Goal: Information Seeking & Learning: Learn about a topic

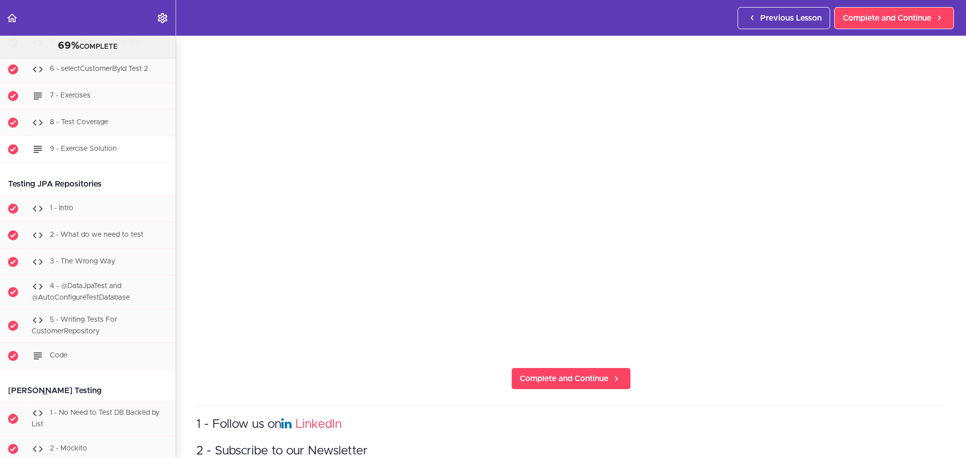
scroll to position [5021, 0]
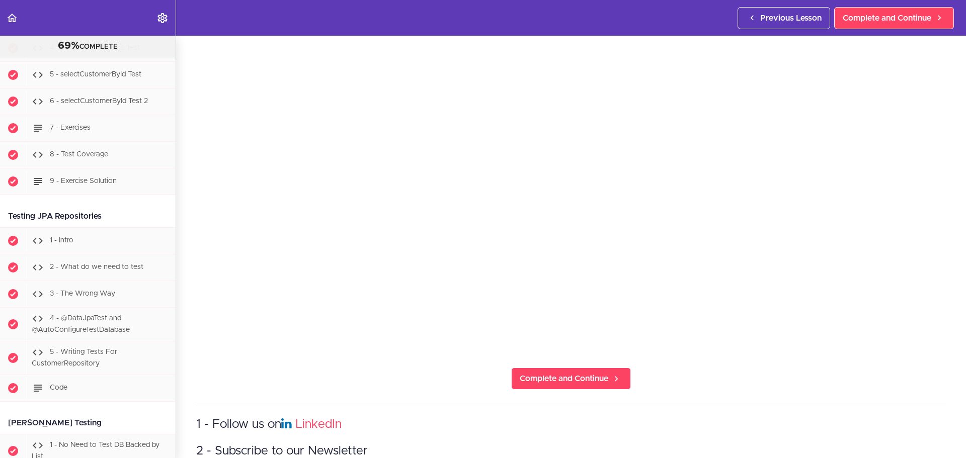
drag, startPoint x: 111, startPoint y: 228, endPoint x: 5, endPoint y: 229, distance: 106.2
click at [5, 228] on div "Testing JPA Repositories" at bounding box center [88, 216] width 176 height 23
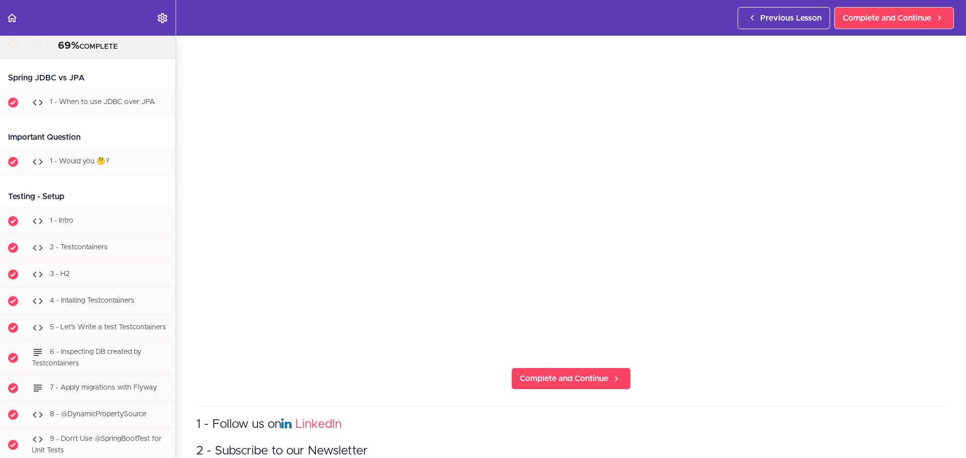
scroll to position [4417, 0]
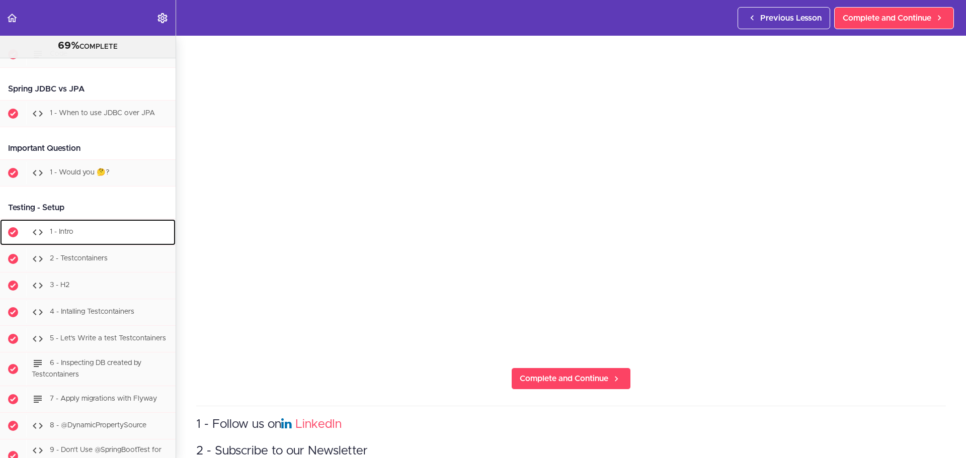
click at [66, 235] on span "1 - Intro" at bounding box center [62, 231] width 24 height 7
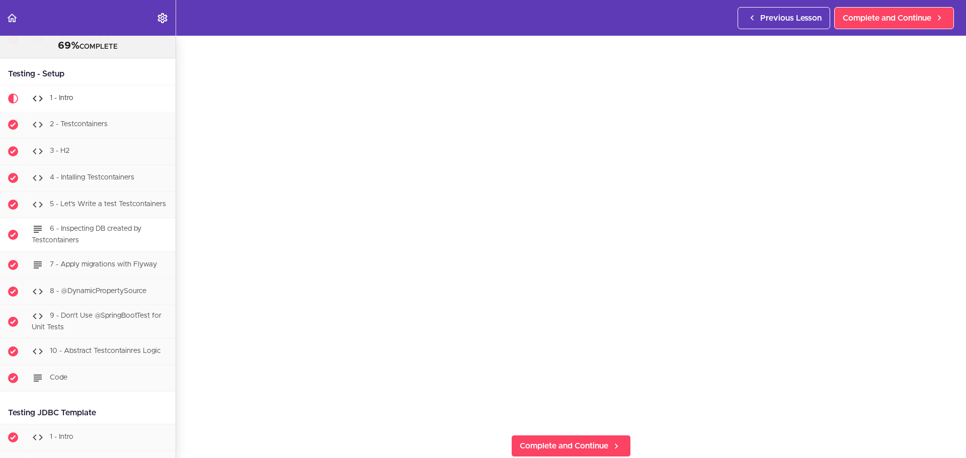
scroll to position [4527, 0]
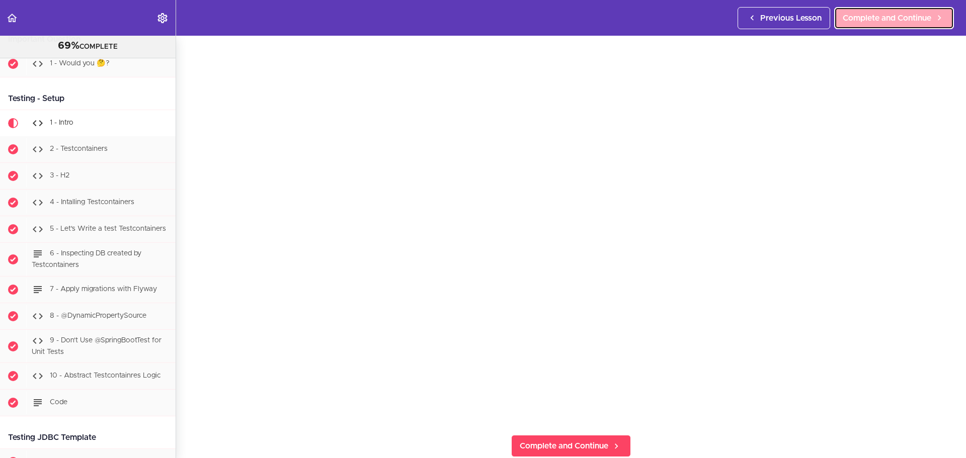
click at [913, 19] on span "Complete and Continue" at bounding box center [887, 18] width 89 height 12
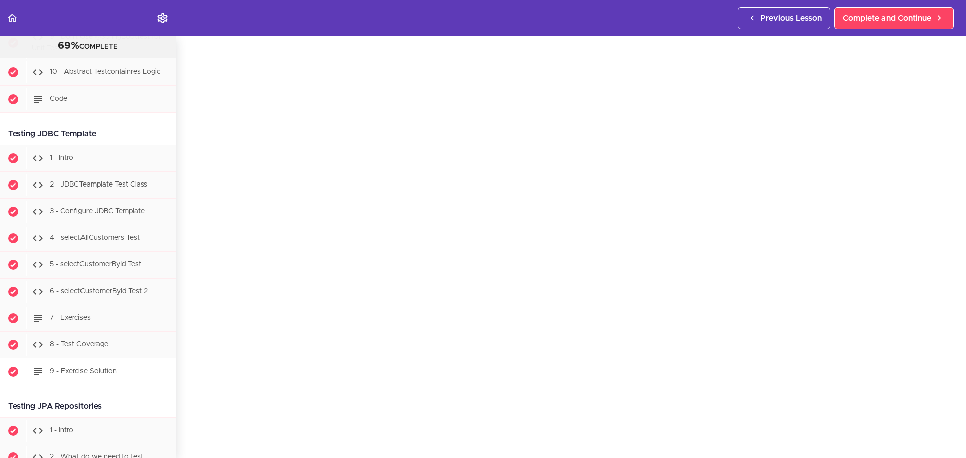
scroll to position [4805, 0]
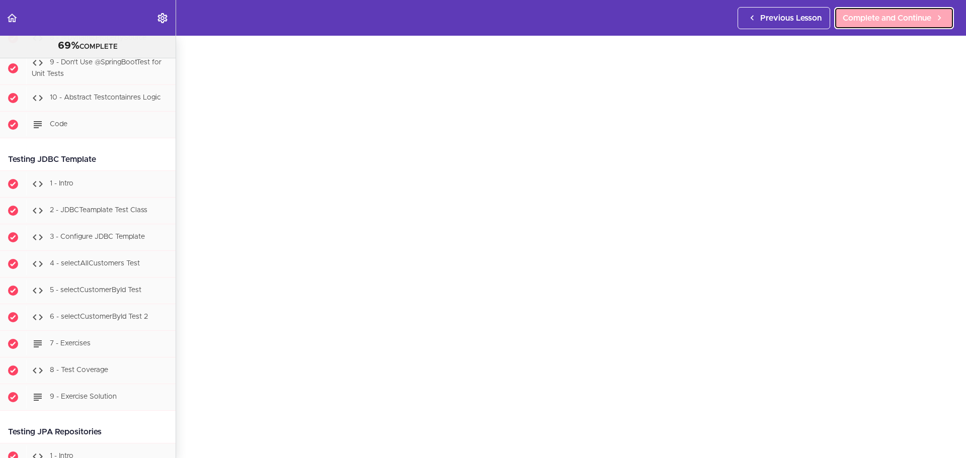
click at [875, 20] on span "Complete and Continue" at bounding box center [887, 18] width 89 height 12
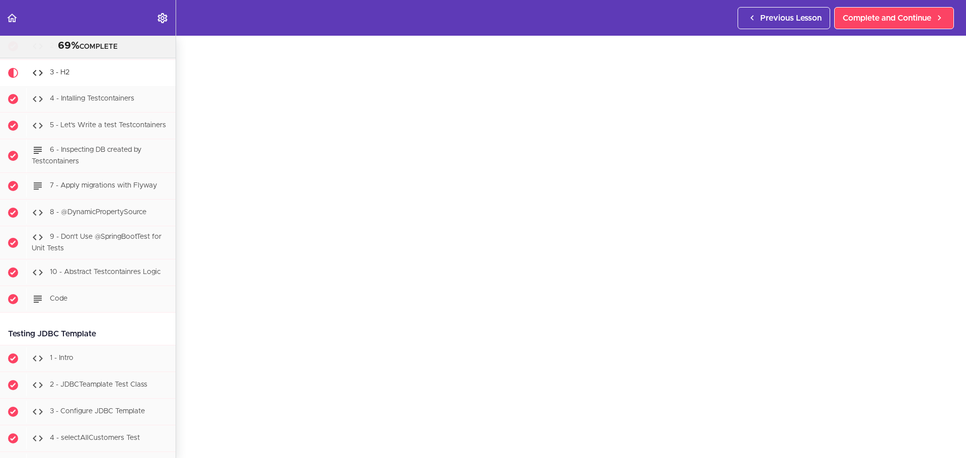
scroll to position [84, 0]
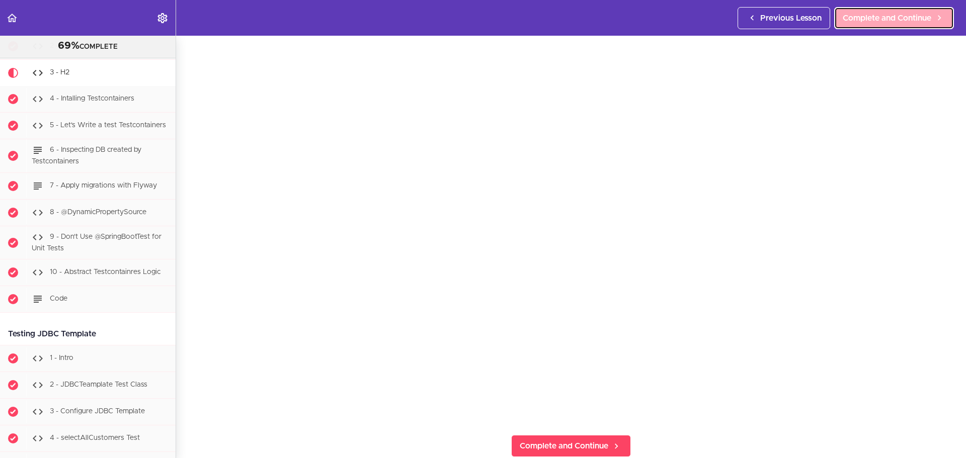
click at [848, 16] on span "Complete and Continue" at bounding box center [887, 18] width 89 height 12
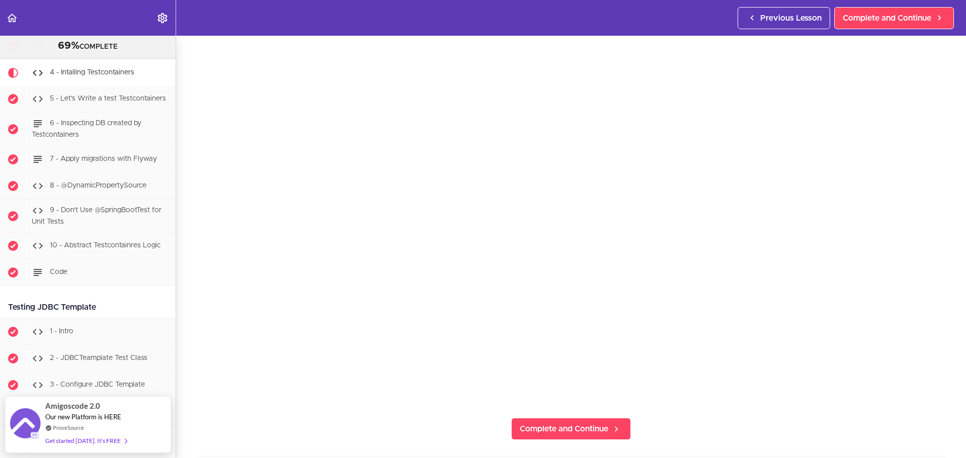
scroll to position [50, 0]
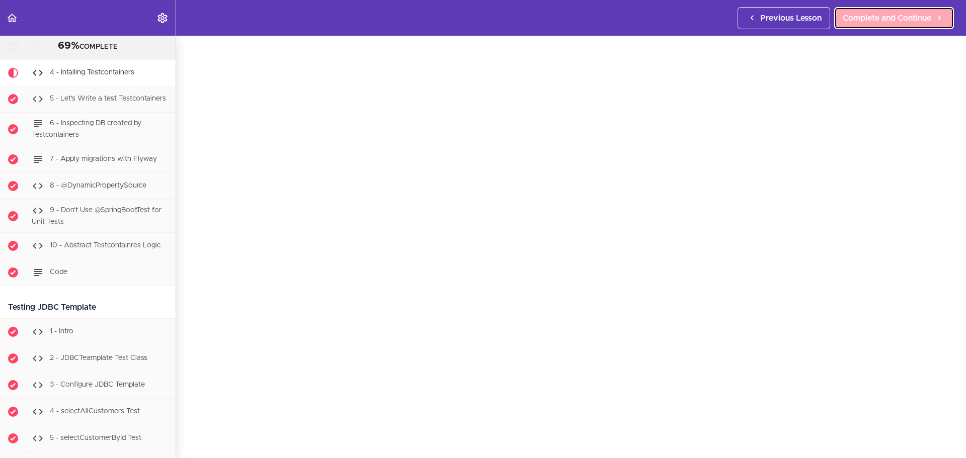
click at [870, 17] on span "Complete and Continue" at bounding box center [887, 18] width 89 height 12
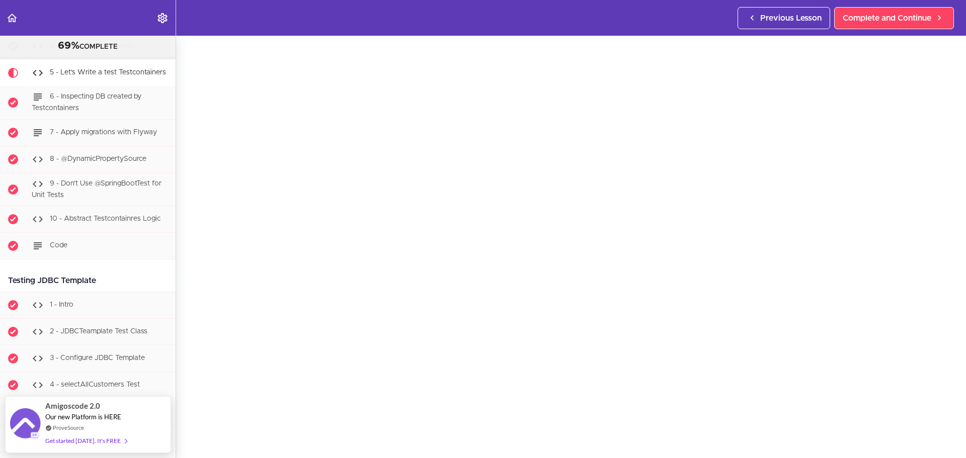
scroll to position [50, 0]
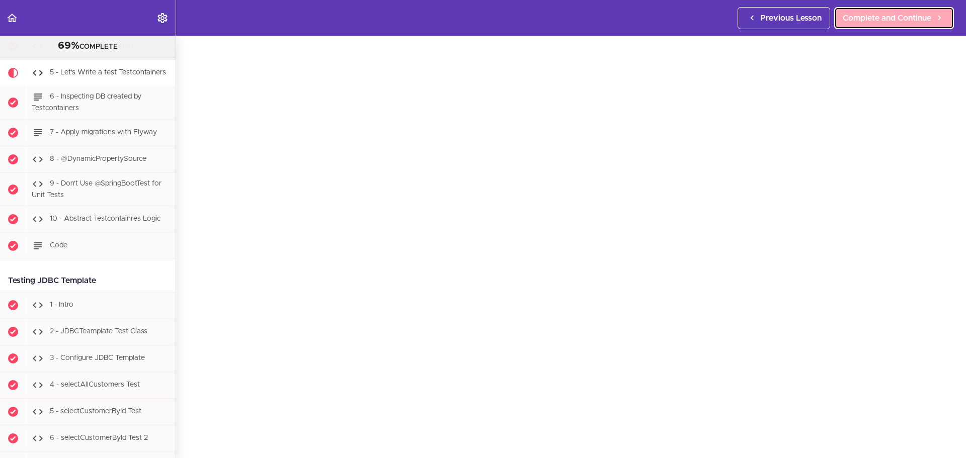
click at [850, 17] on span "Complete and Continue" at bounding box center [887, 18] width 89 height 12
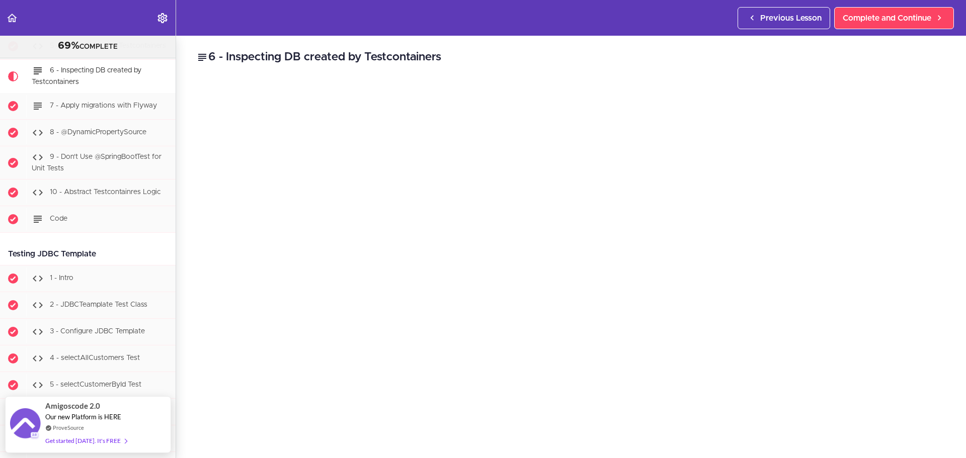
scroll to position [50, 0]
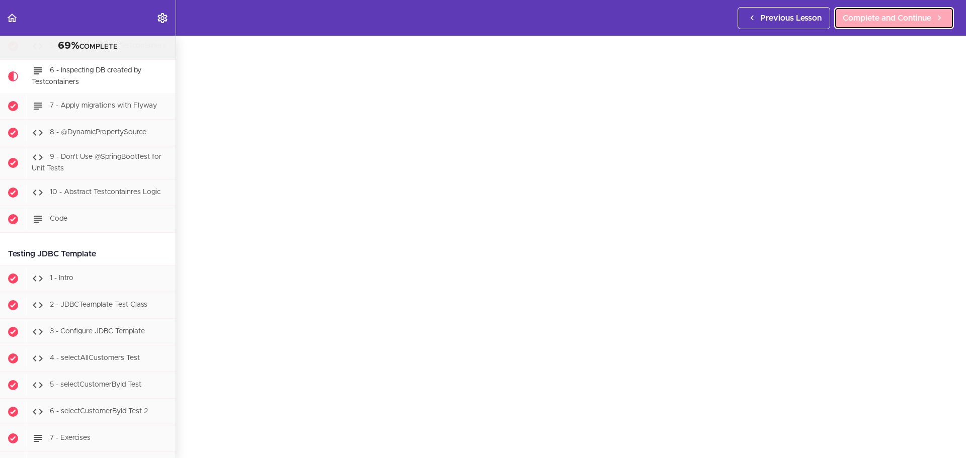
click at [860, 19] on span "Complete and Continue" at bounding box center [887, 18] width 89 height 12
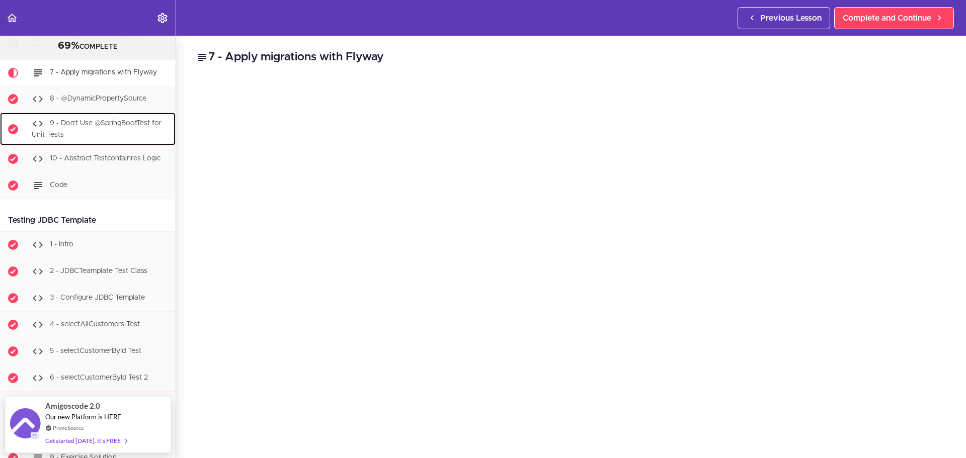
click at [103, 133] on div "9 - Don't Use @SpringBootTest for Unit Tests" at bounding box center [100, 129] width 149 height 33
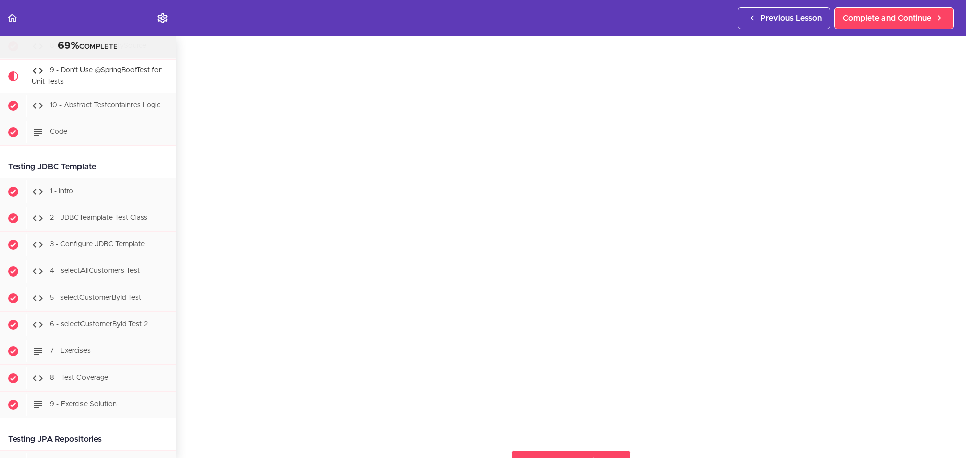
scroll to position [50, 0]
click at [885, 15] on span "Complete and Continue" at bounding box center [887, 18] width 89 height 12
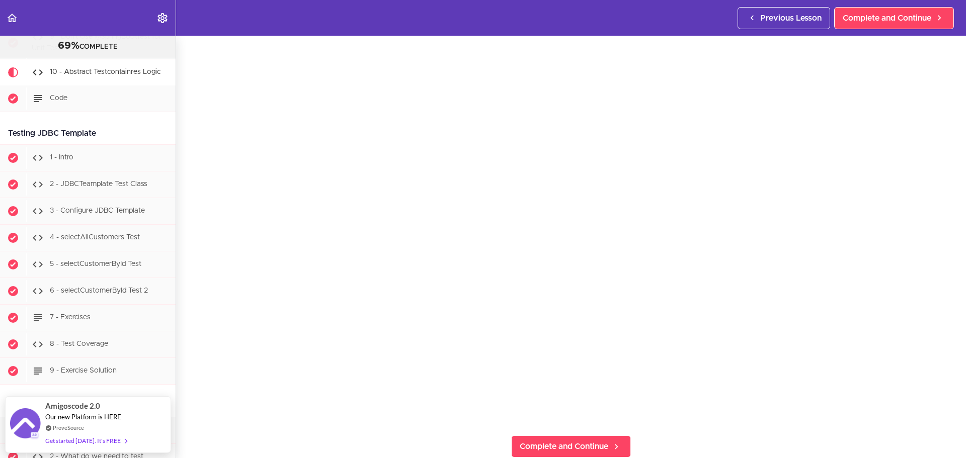
scroll to position [101, 0]
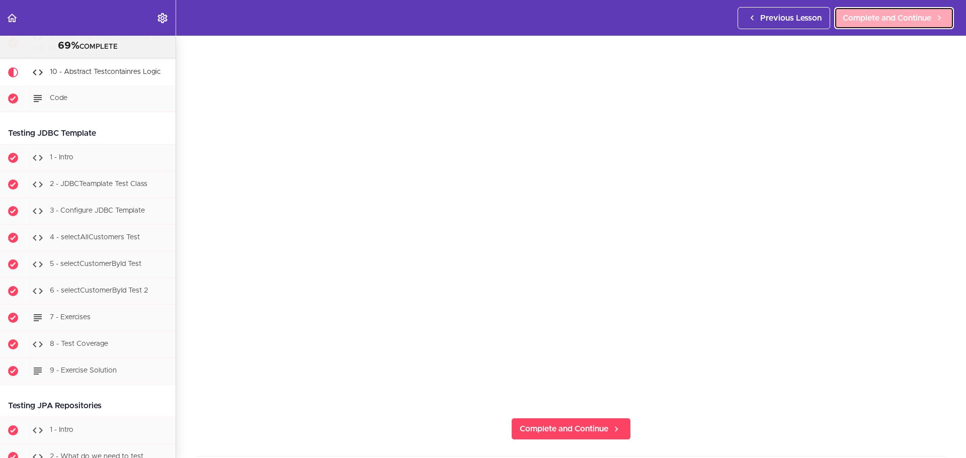
click at [875, 10] on link "Complete and Continue" at bounding box center [894, 18] width 120 height 22
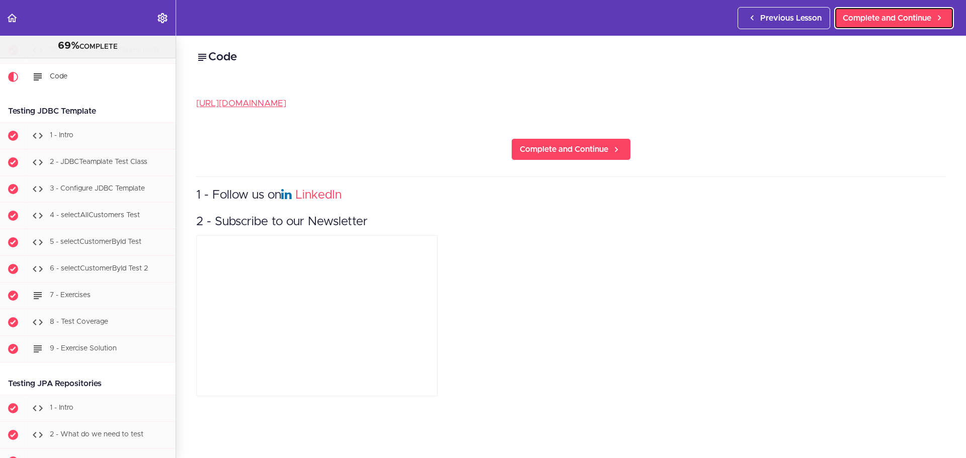
scroll to position [4858, 0]
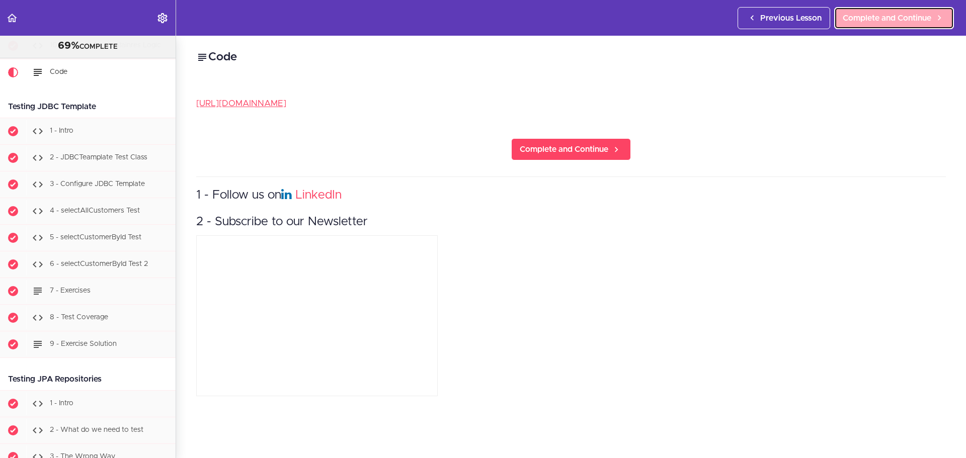
click at [885, 15] on span "Complete and Continue" at bounding box center [887, 18] width 89 height 12
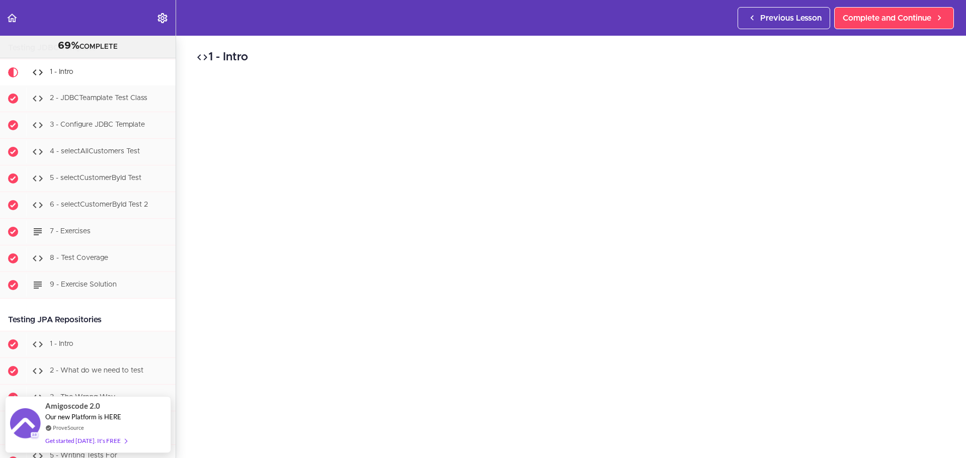
scroll to position [50, 0]
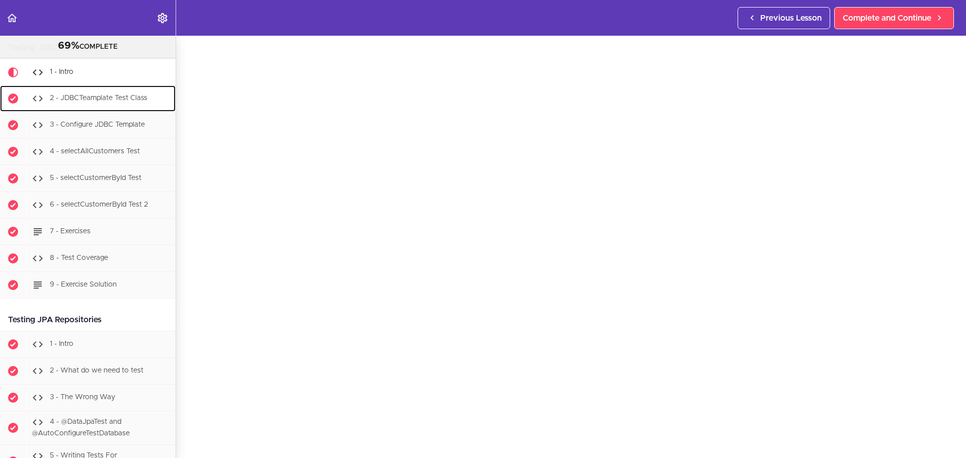
click at [77, 104] on div "2 - JDBCTeamplate Test Class" at bounding box center [100, 99] width 149 height 22
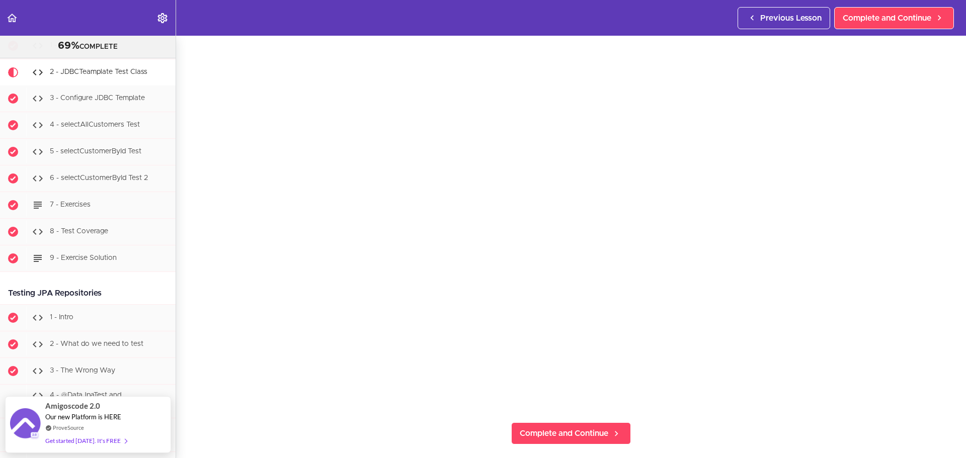
scroll to position [101, 0]
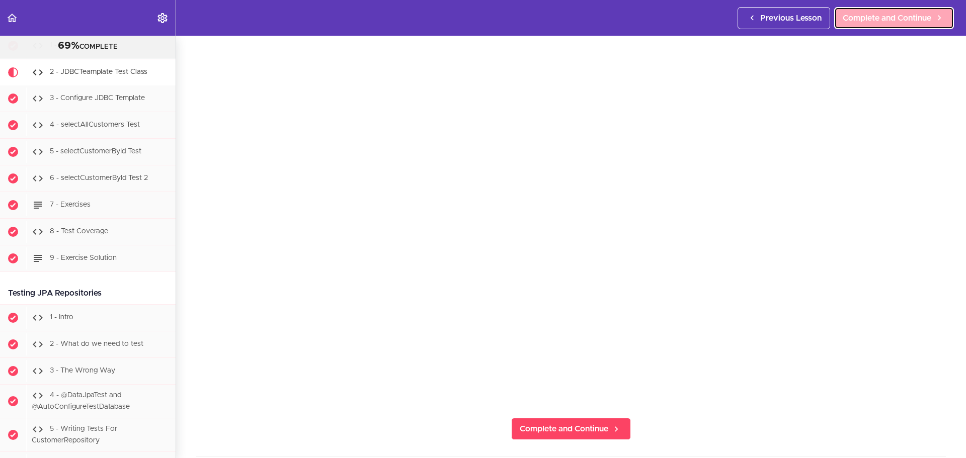
click at [889, 15] on span "Complete and Continue" at bounding box center [887, 18] width 89 height 12
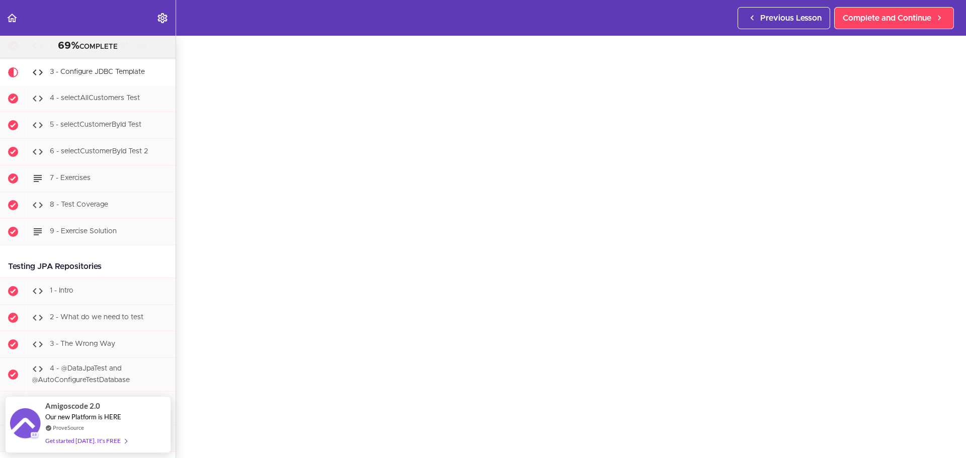
scroll to position [42, 0]
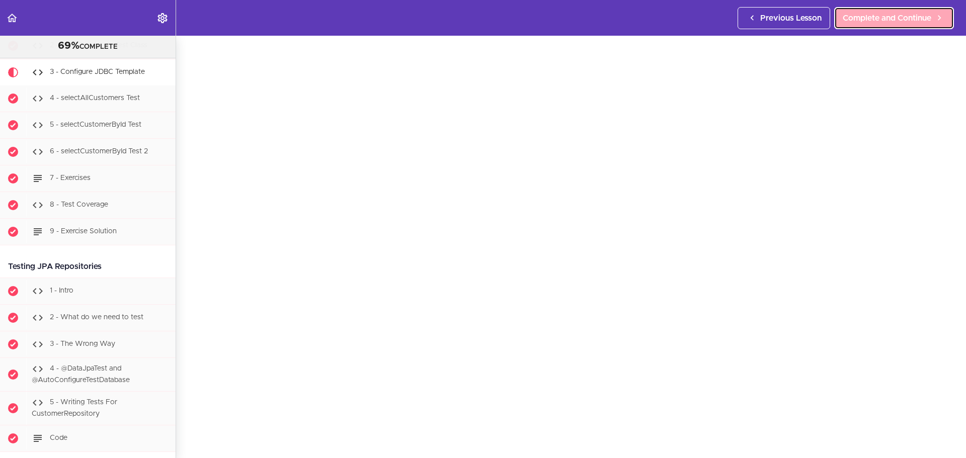
click at [901, 19] on span "Complete and Continue" at bounding box center [887, 18] width 89 height 12
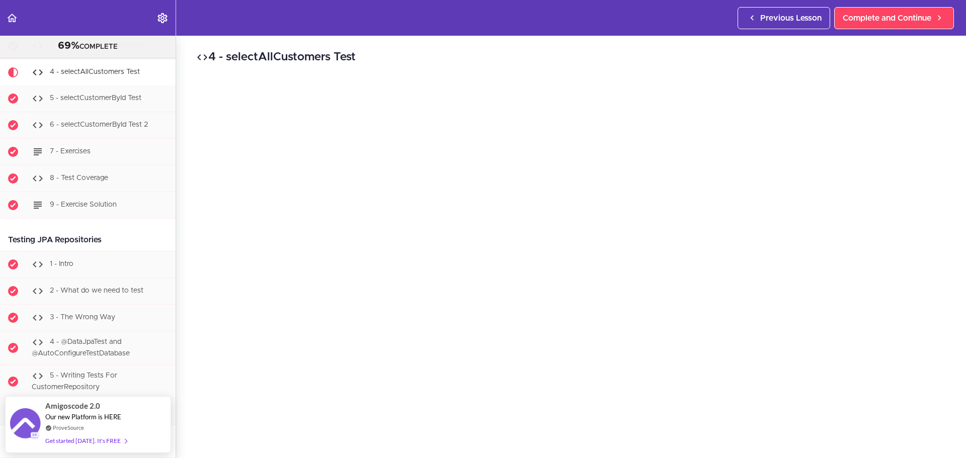
scroll to position [50, 0]
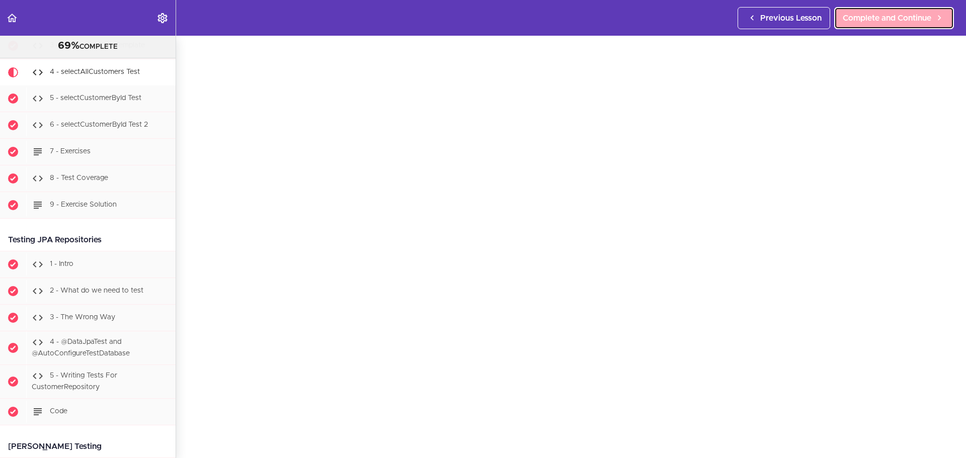
click at [857, 18] on span "Complete and Continue" at bounding box center [887, 18] width 89 height 12
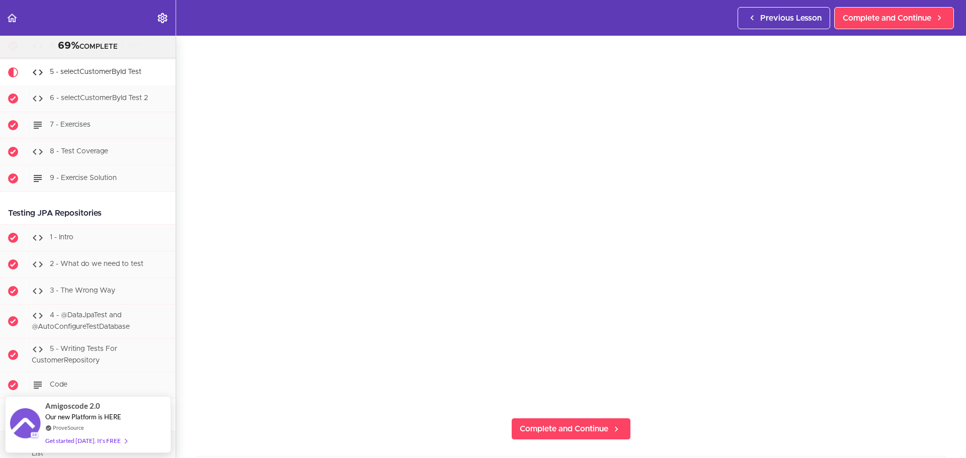
scroll to position [50, 0]
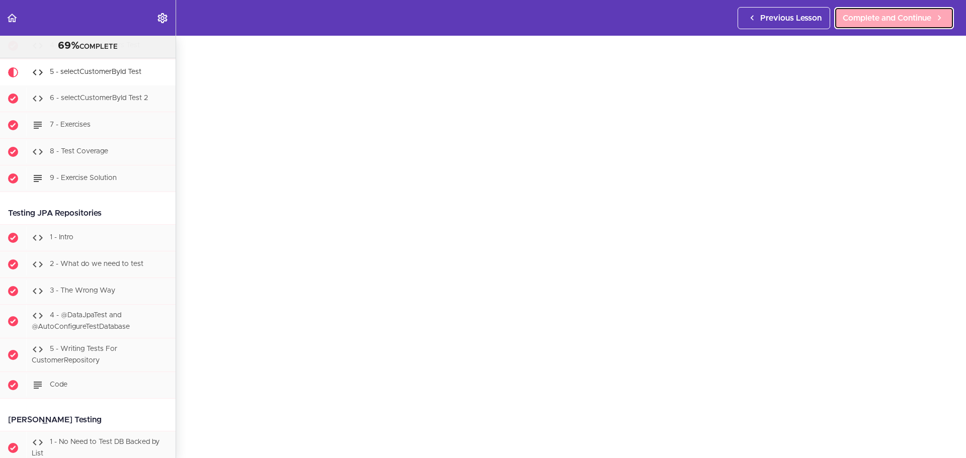
drag, startPoint x: 929, startPoint y: 21, endPoint x: 924, endPoint y: 26, distance: 7.2
click at [929, 21] on span "Complete and Continue" at bounding box center [887, 18] width 89 height 12
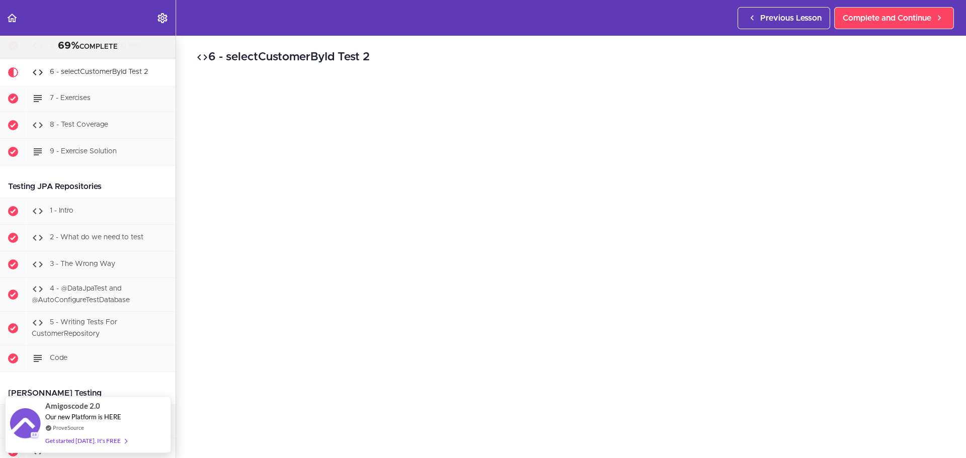
scroll to position [50, 0]
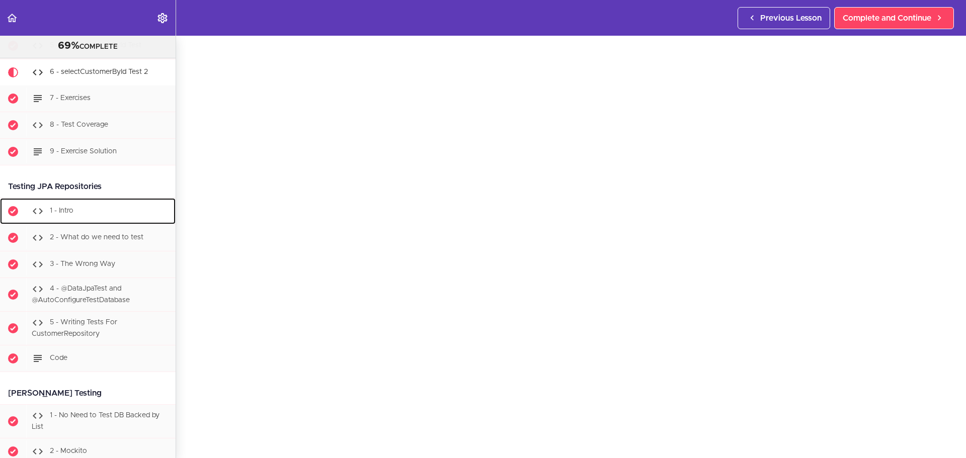
click at [74, 222] on div "1 - Intro" at bounding box center [100, 211] width 149 height 22
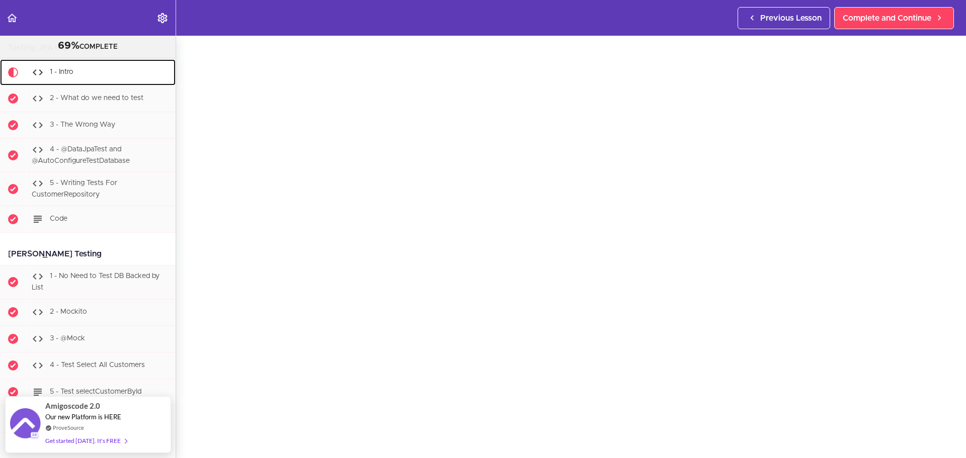
scroll to position [50, 0]
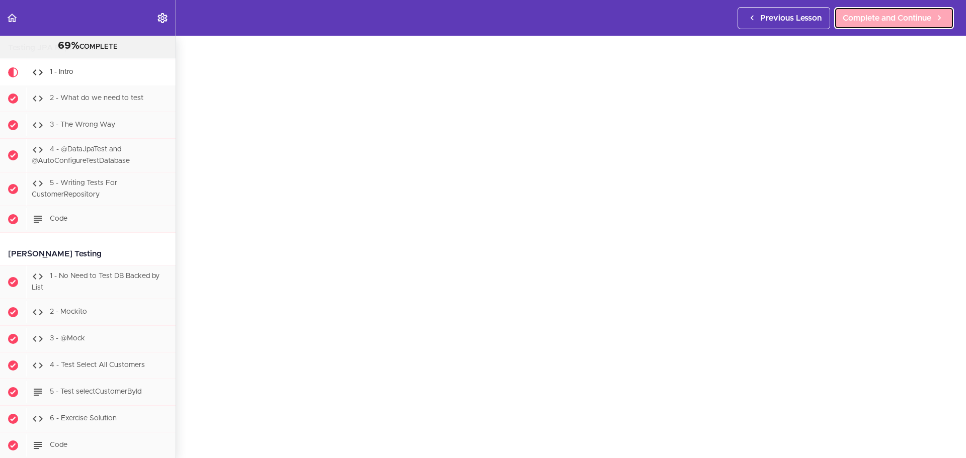
click at [886, 14] on span "Complete and Continue" at bounding box center [887, 18] width 89 height 12
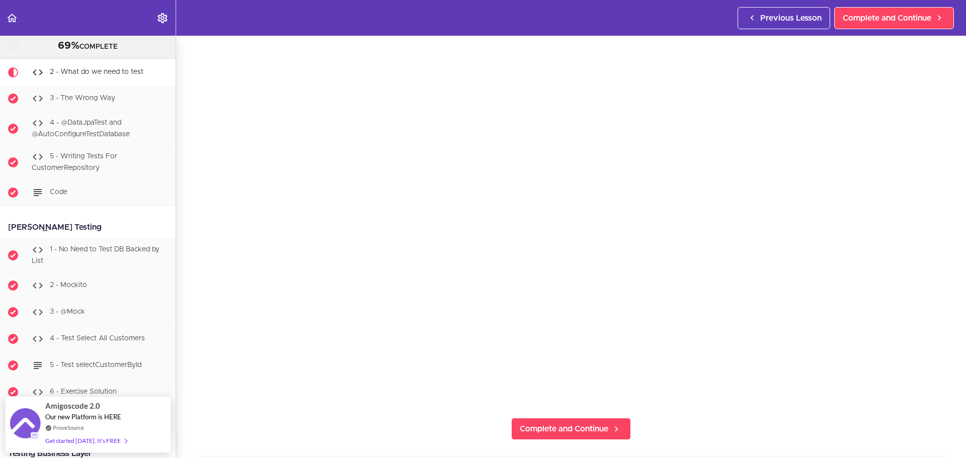
scroll to position [50, 0]
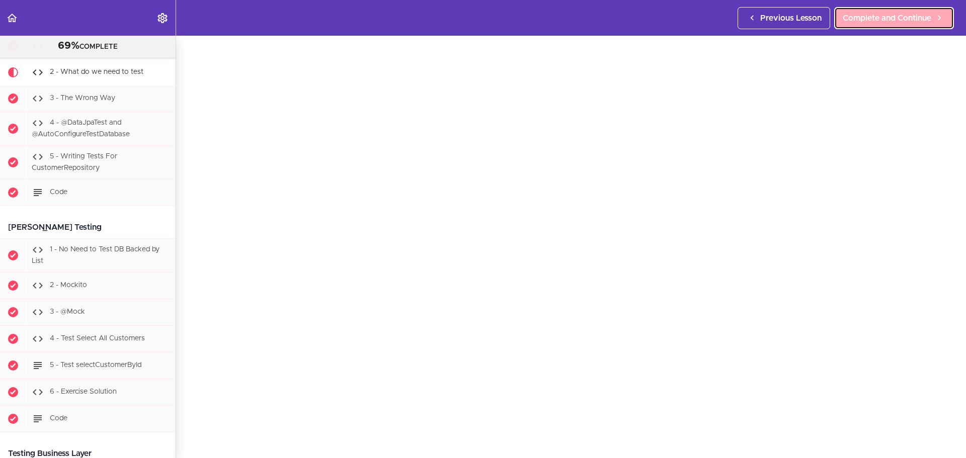
click at [883, 19] on span "Complete and Continue" at bounding box center [887, 18] width 89 height 12
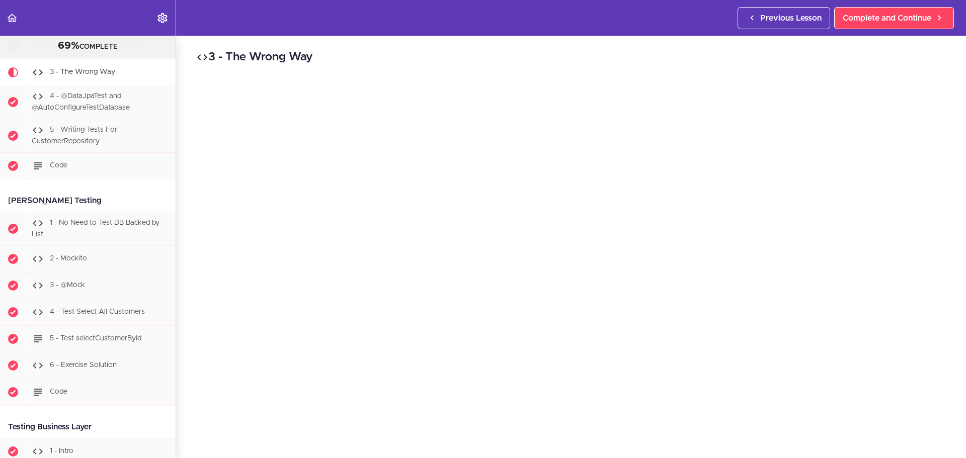
scroll to position [50, 0]
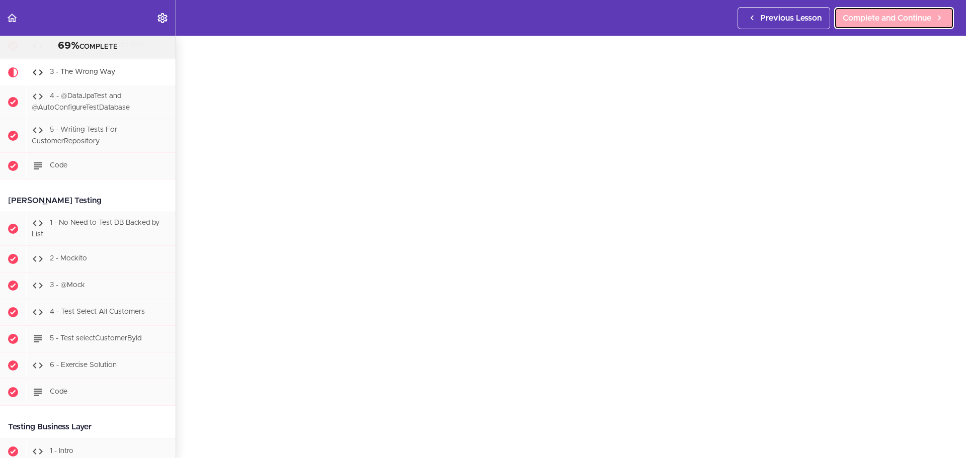
click at [876, 19] on span "Complete and Continue" at bounding box center [887, 18] width 89 height 12
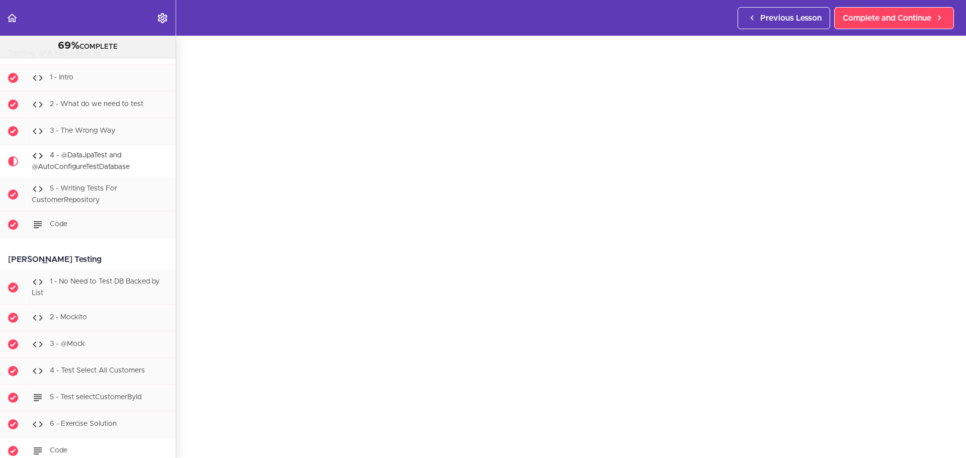
scroll to position [5170, 0]
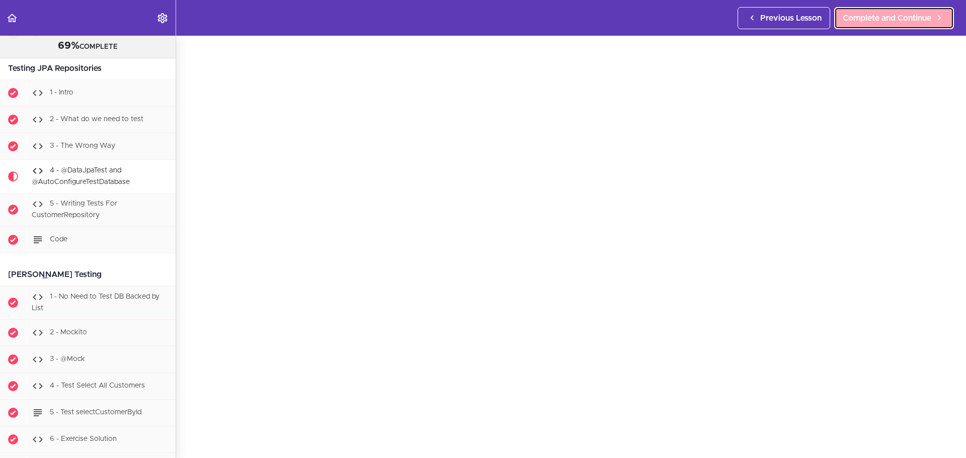
click at [856, 18] on span "Complete and Continue" at bounding box center [887, 18] width 89 height 12
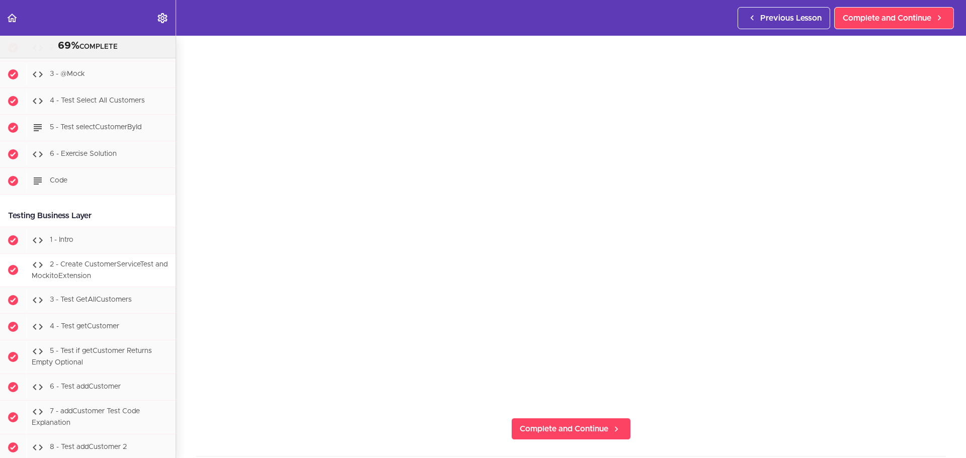
scroll to position [5505, 0]
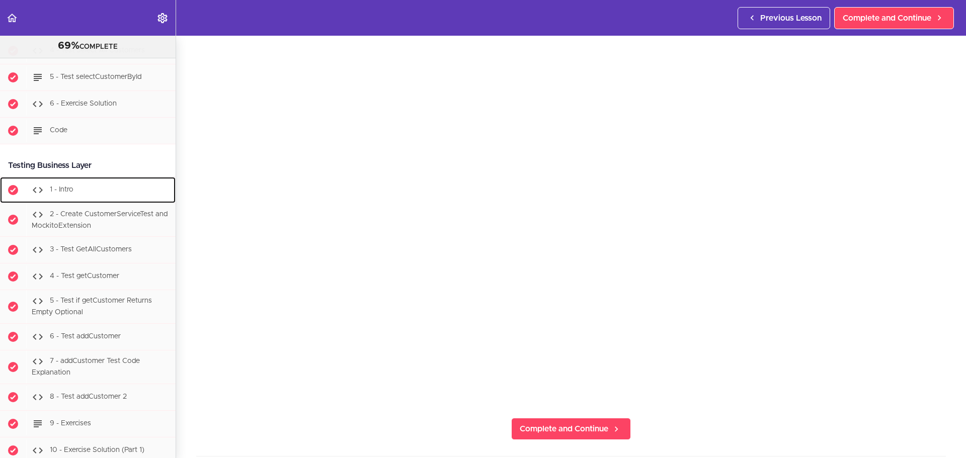
click at [72, 193] on span "1 - Intro" at bounding box center [62, 189] width 24 height 7
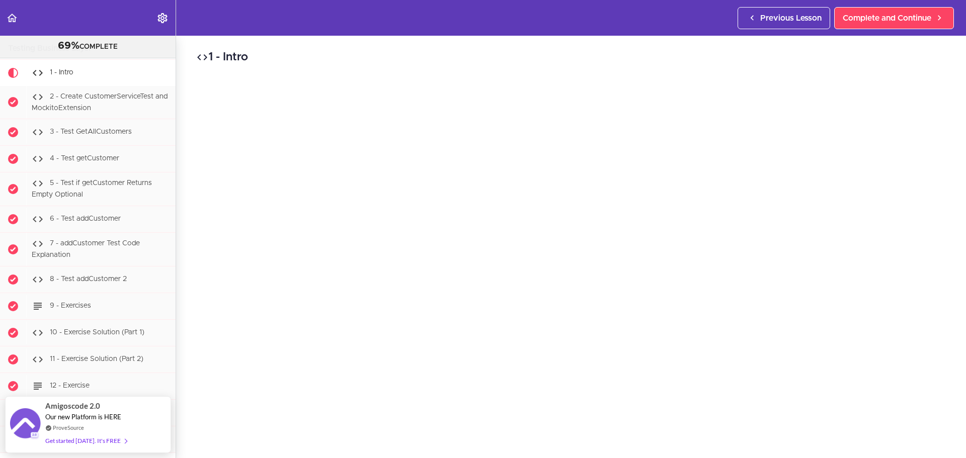
scroll to position [50, 0]
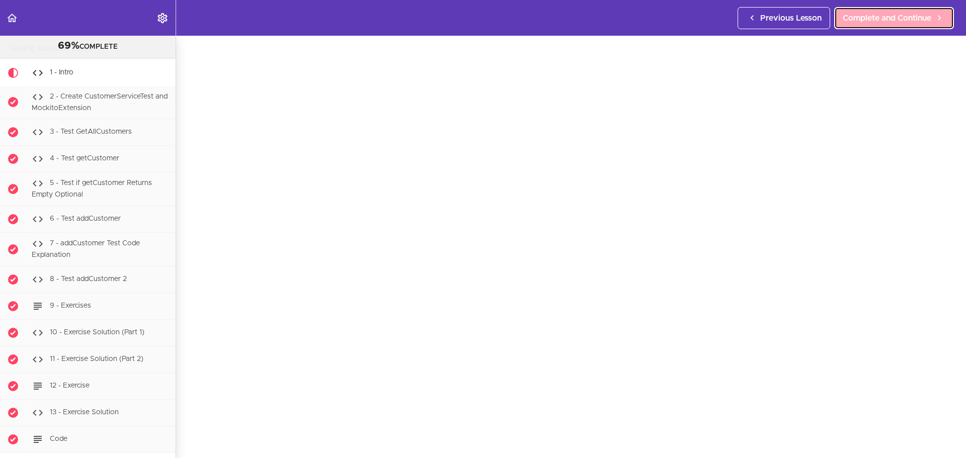
click at [883, 10] on link "Complete and Continue" at bounding box center [894, 18] width 120 height 22
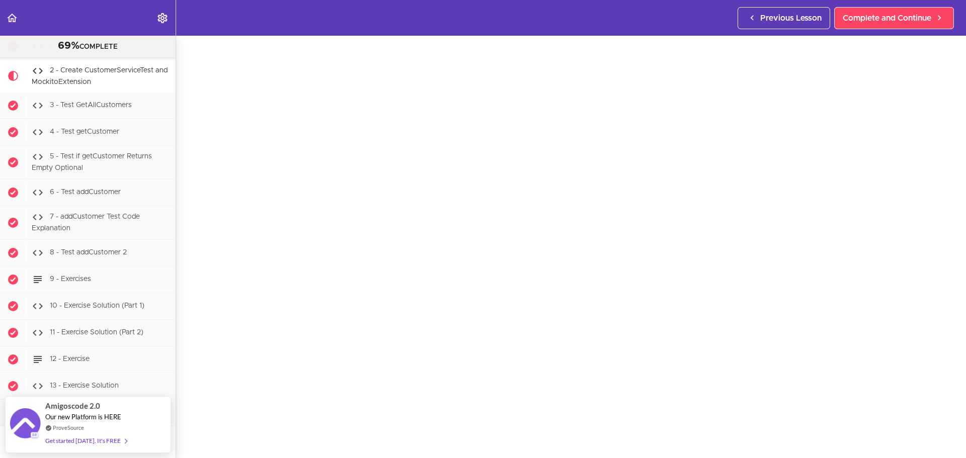
scroll to position [50, 0]
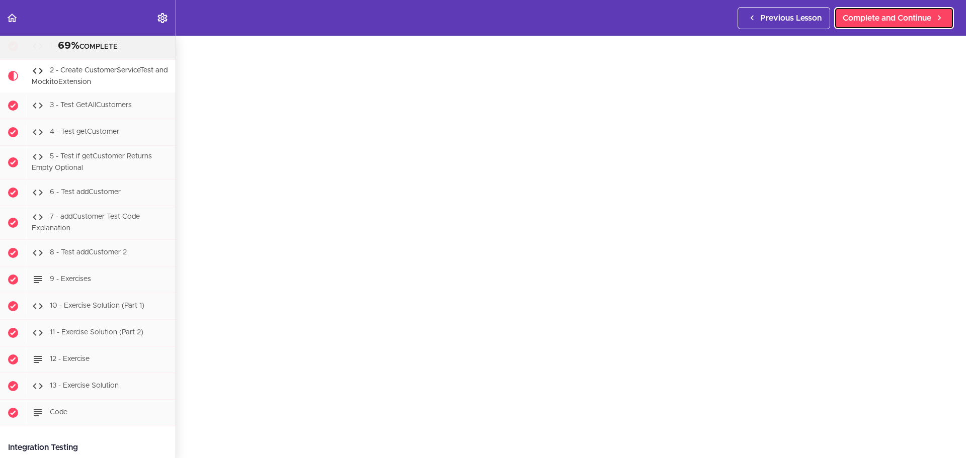
drag, startPoint x: 859, startPoint y: 16, endPoint x: 821, endPoint y: 29, distance: 39.9
click at [859, 16] on span "Complete and Continue" at bounding box center [887, 18] width 89 height 12
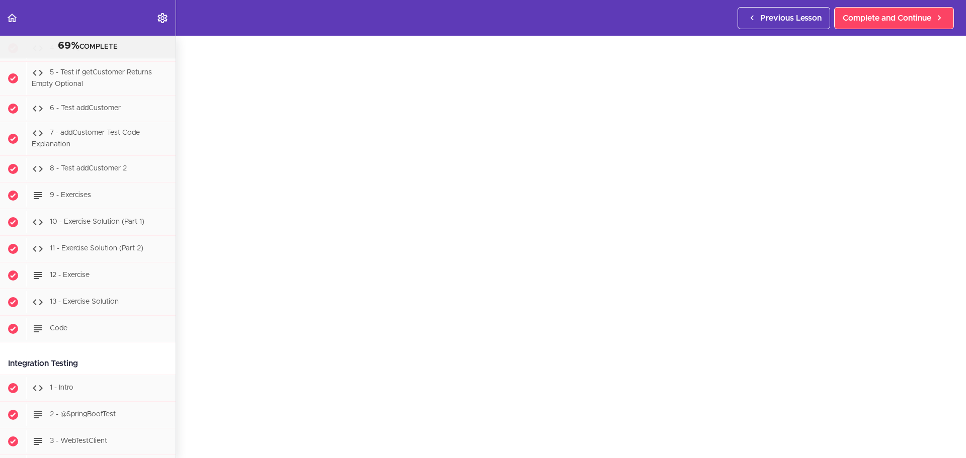
scroll to position [50, 0]
click at [900, 20] on span "Complete and Continue" at bounding box center [887, 18] width 89 height 12
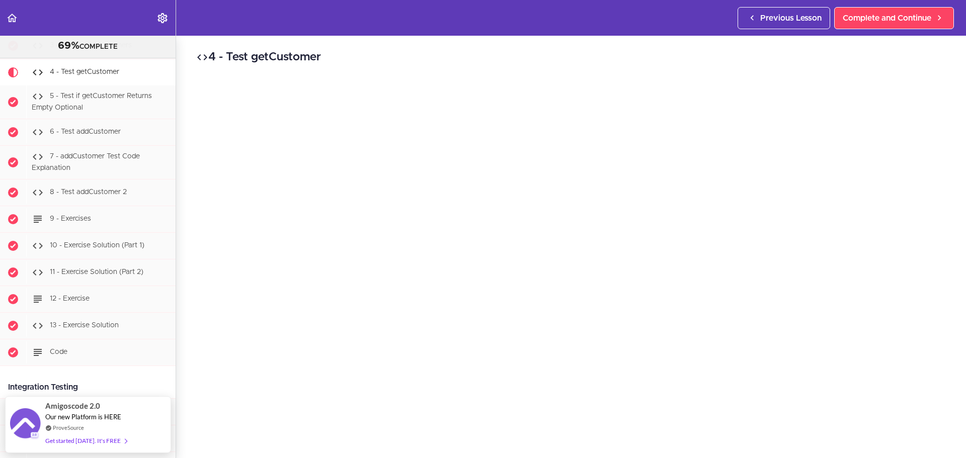
scroll to position [50, 0]
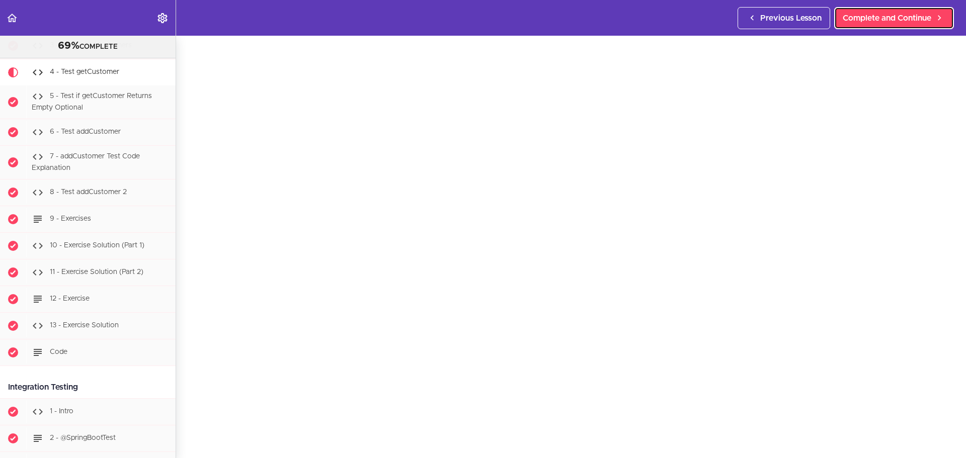
drag, startPoint x: 896, startPoint y: 25, endPoint x: 885, endPoint y: 30, distance: 11.7
click at [896, 25] on link "Complete and Continue" at bounding box center [894, 18] width 120 height 22
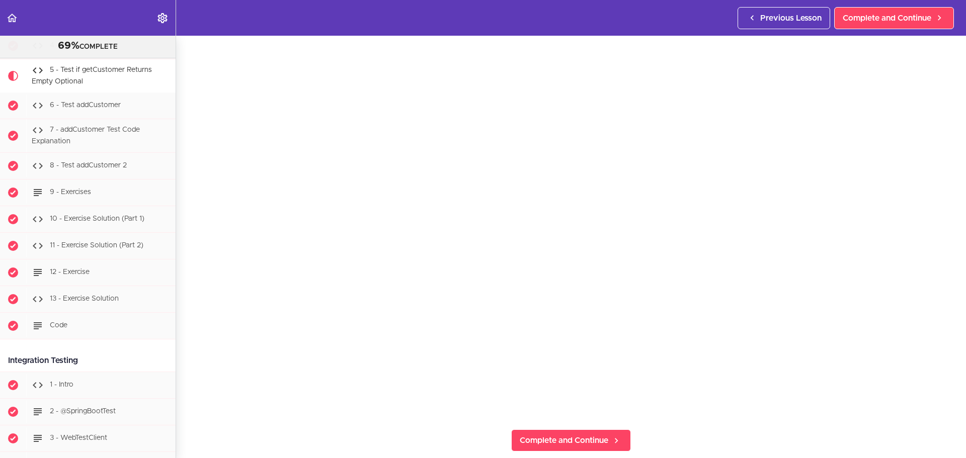
scroll to position [101, 0]
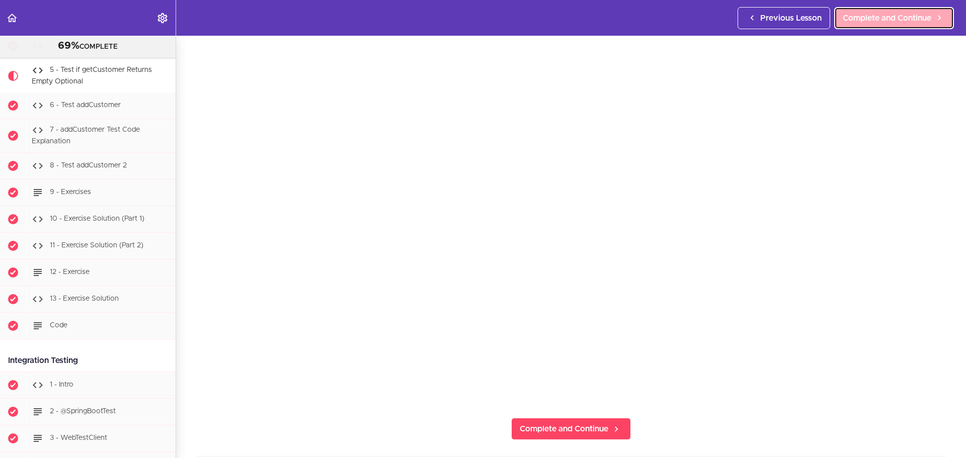
click at [867, 21] on span "Complete and Continue" at bounding box center [887, 18] width 89 height 12
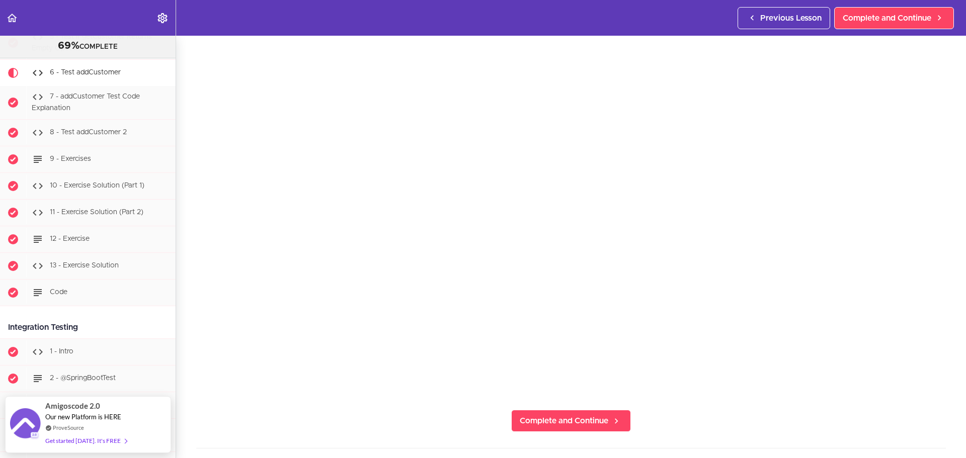
scroll to position [50, 0]
